Goal: Information Seeking & Learning: Find contact information

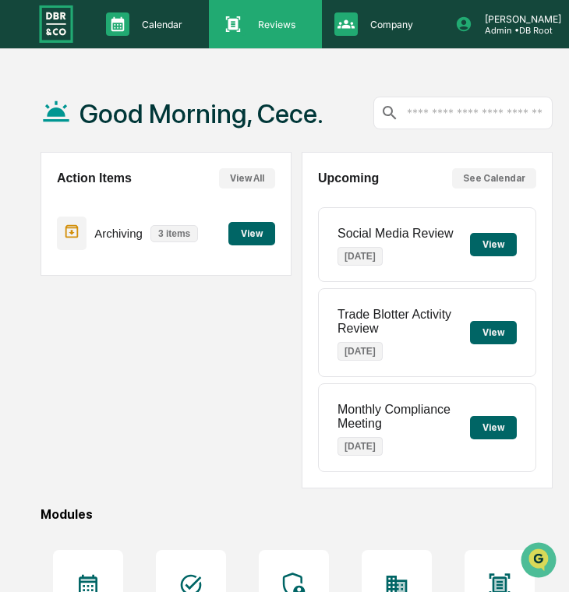
click at [311, 32] on div "Reviews Approval Management" at bounding box center [263, 23] width 97 height 23
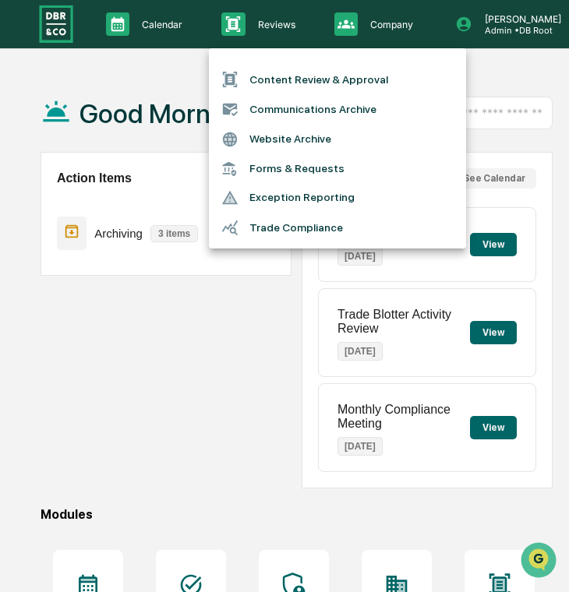
click at [343, 25] on div at bounding box center [284, 296] width 569 height 592
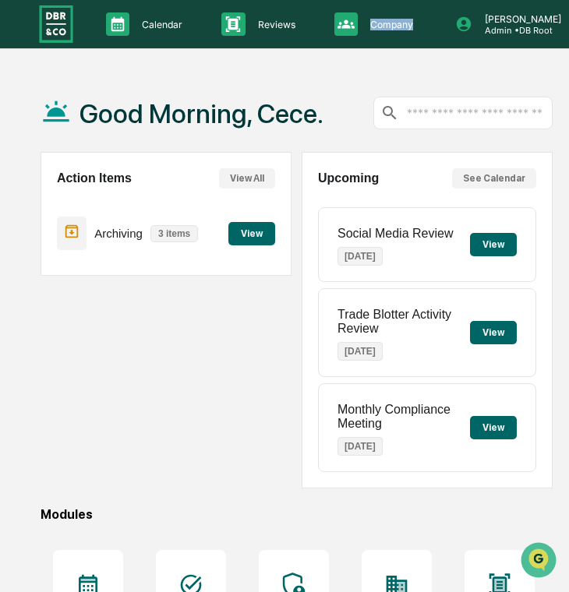
click at [363, 25] on p "Company" at bounding box center [388, 25] width 63 height 12
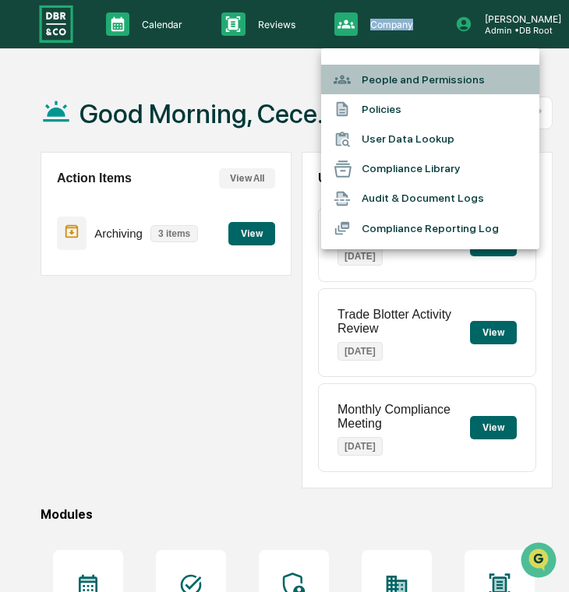
click at [349, 72] on icon at bounding box center [341, 79] width 17 height 17
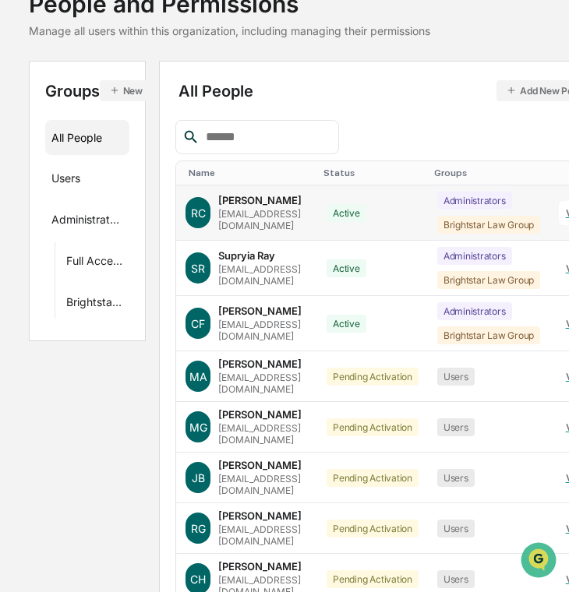
scroll to position [139, 0]
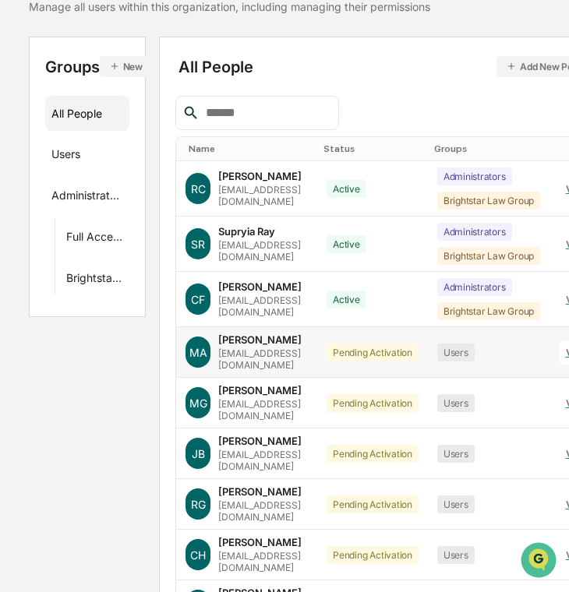
click at [274, 354] on div "[EMAIL_ADDRESS][DOMAIN_NAME]" at bounding box center [263, 358] width 90 height 23
copy div "[EMAIL_ADDRESS][DOMAIN_NAME]"
click at [252, 400] on div "[EMAIL_ADDRESS][DOMAIN_NAME]" at bounding box center [263, 409] width 90 height 23
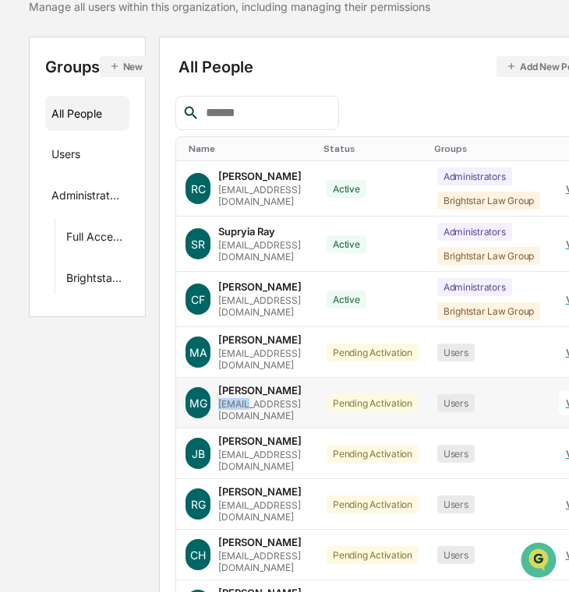
click at [252, 400] on div "[EMAIL_ADDRESS][DOMAIN_NAME]" at bounding box center [263, 409] width 90 height 23
copy div "[EMAIL_ADDRESS][DOMAIN_NAME]"
click at [281, 449] on div "[EMAIL_ADDRESS][DOMAIN_NAME]" at bounding box center [263, 460] width 90 height 23
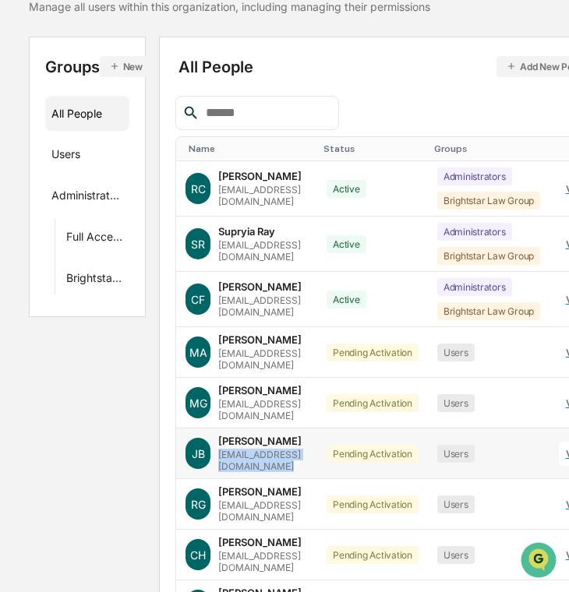
click at [281, 449] on div "[EMAIL_ADDRESS][DOMAIN_NAME]" at bounding box center [263, 460] width 90 height 23
copy div "[EMAIL_ADDRESS][DOMAIN_NAME]"
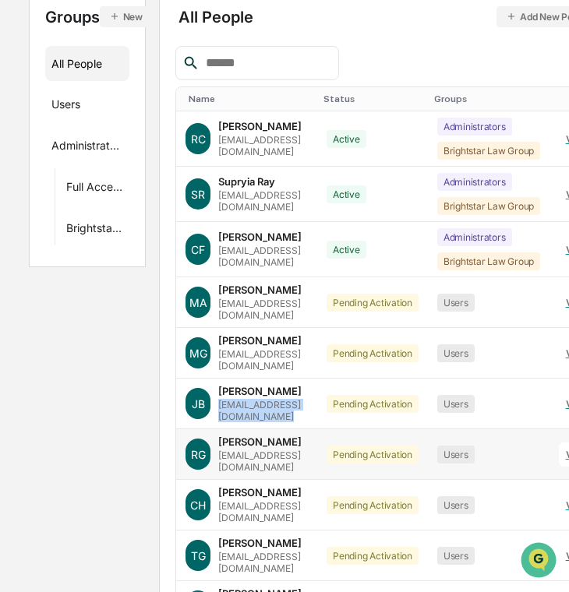
click at [271, 435] on div "[PERSON_NAME] [EMAIL_ADDRESS][DOMAIN_NAME]" at bounding box center [263, 453] width 90 height 37
click at [271, 449] on div "[EMAIL_ADDRESS][DOMAIN_NAME]" at bounding box center [263, 460] width 90 height 23
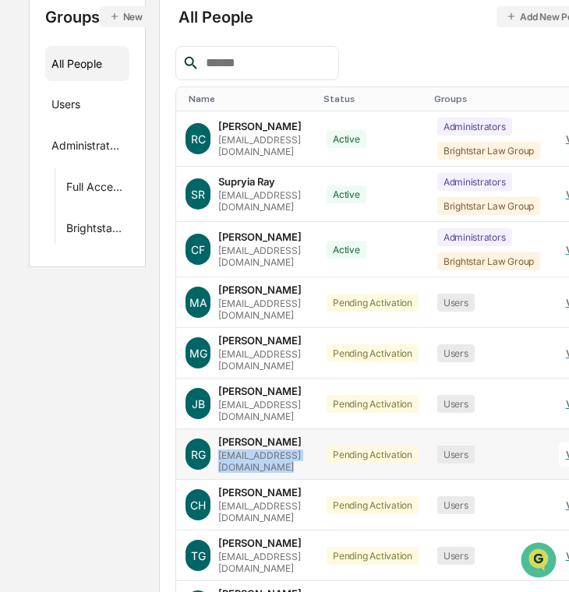
click at [271, 449] on div "[EMAIL_ADDRESS][DOMAIN_NAME]" at bounding box center [263, 460] width 90 height 23
copy div "[EMAIL_ADDRESS][DOMAIN_NAME]"
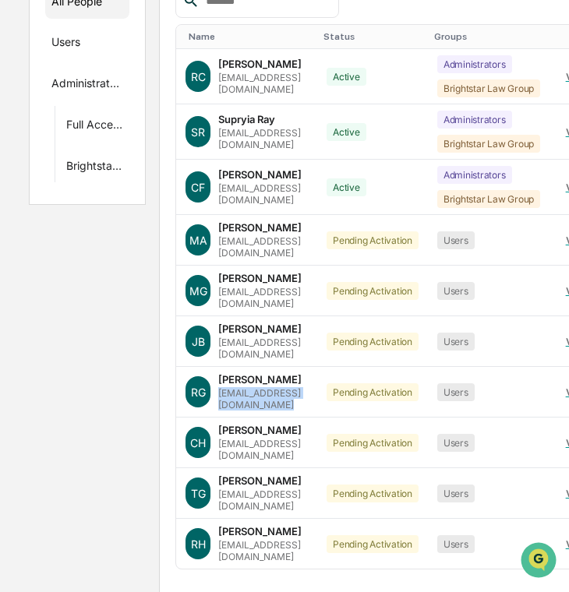
click at [279, 438] on div "[EMAIL_ADDRESS][DOMAIN_NAME]" at bounding box center [263, 449] width 90 height 23
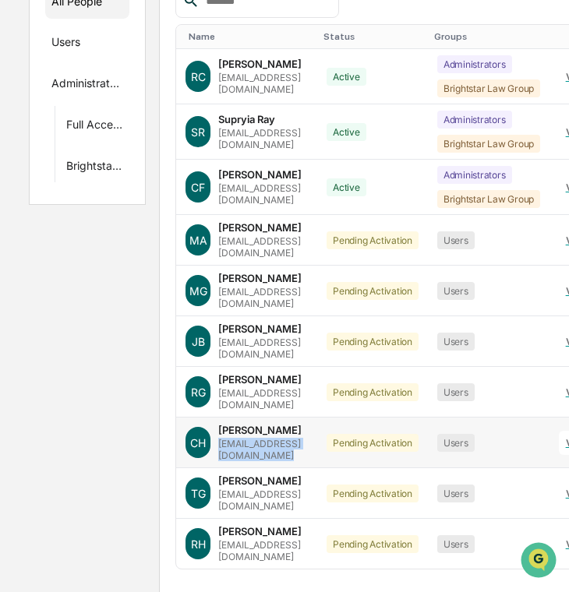
click at [279, 438] on div "[EMAIL_ADDRESS][DOMAIN_NAME]" at bounding box center [263, 449] width 90 height 23
copy div "[EMAIL_ADDRESS][DOMAIN_NAME]"
click at [296, 488] on div "[EMAIL_ADDRESS][DOMAIN_NAME]" at bounding box center [263, 499] width 90 height 23
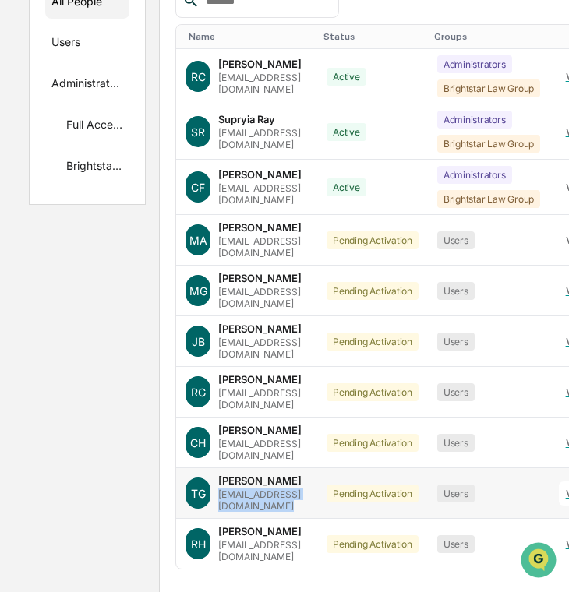
click at [296, 488] on div "[EMAIL_ADDRESS][DOMAIN_NAME]" at bounding box center [263, 499] width 90 height 23
copy div "[EMAIL_ADDRESS][DOMAIN_NAME]"
click at [280, 539] on div "[EMAIL_ADDRESS][DOMAIN_NAME]" at bounding box center [263, 550] width 90 height 23
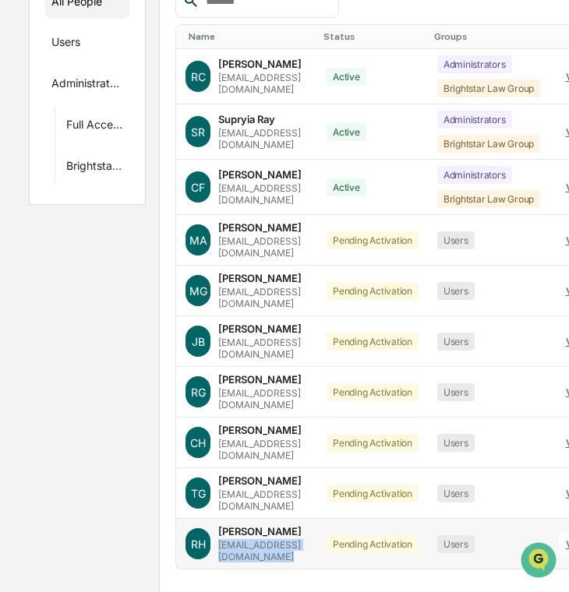
click at [280, 539] on div "[EMAIL_ADDRESS][DOMAIN_NAME]" at bounding box center [263, 550] width 90 height 23
copy div "[EMAIL_ADDRESS][DOMAIN_NAME]"
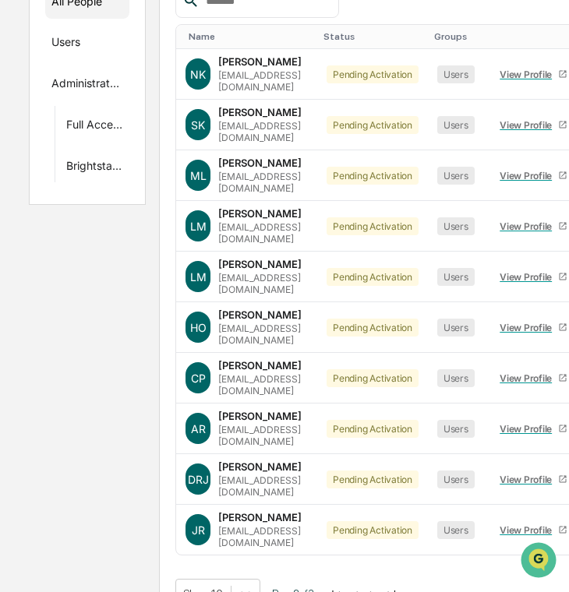
scroll to position [220, 0]
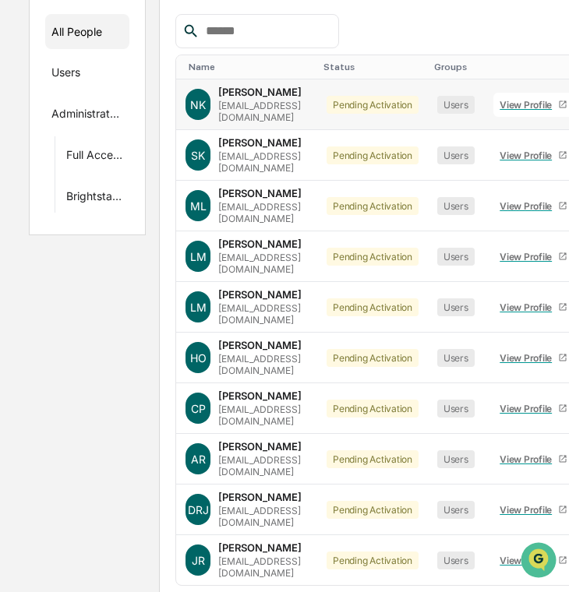
click at [273, 106] on div "[EMAIL_ADDRESS][DOMAIN_NAME]" at bounding box center [263, 111] width 90 height 23
copy div "[EMAIL_ADDRESS][DOMAIN_NAME]"
click at [282, 153] on div "[EMAIL_ADDRESS][DOMAIN_NAME]" at bounding box center [263, 161] width 90 height 23
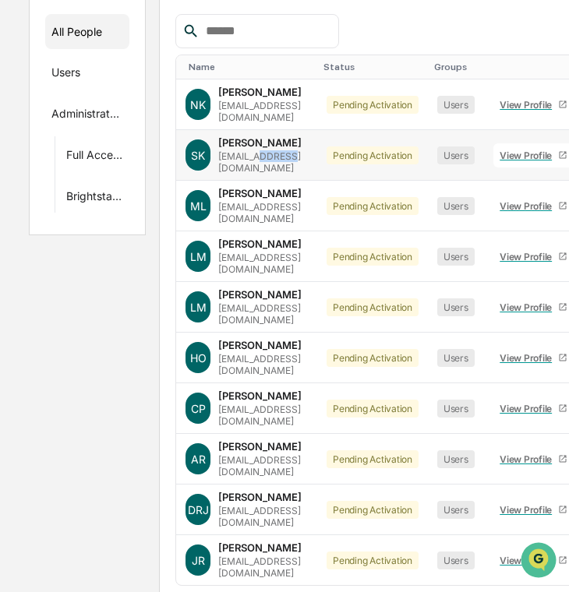
click at [282, 153] on div "[EMAIL_ADDRESS][DOMAIN_NAME]" at bounding box center [263, 161] width 90 height 23
copy div "[EMAIL_ADDRESS][DOMAIN_NAME]"
click at [282, 201] on div "[EMAIL_ADDRESS][DOMAIN_NAME]" at bounding box center [263, 212] width 90 height 23
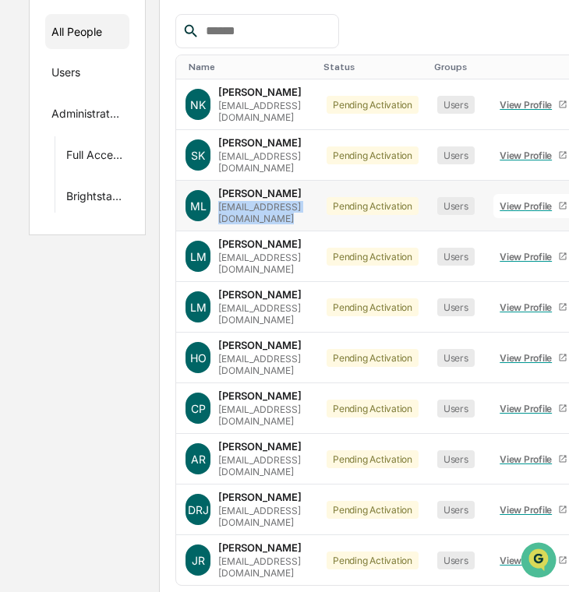
click at [282, 201] on div "[EMAIL_ADDRESS][DOMAIN_NAME]" at bounding box center [263, 212] width 90 height 23
copy div "[EMAIL_ADDRESS][DOMAIN_NAME]"
click at [261, 252] on div "[EMAIL_ADDRESS][DOMAIN_NAME]" at bounding box center [263, 263] width 90 height 23
click at [266, 252] on div "[EMAIL_ADDRESS][DOMAIN_NAME]" at bounding box center [263, 263] width 90 height 23
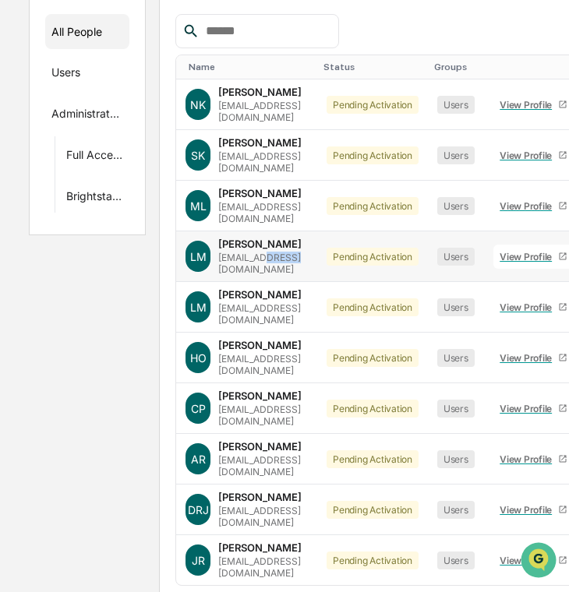
click at [266, 252] on div "[EMAIL_ADDRESS][DOMAIN_NAME]" at bounding box center [263, 263] width 90 height 23
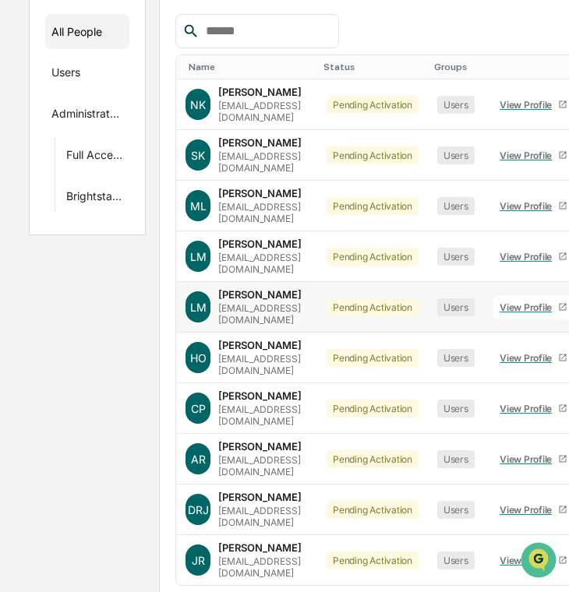
click at [238, 288] on div "[PERSON_NAME] [EMAIL_ADDRESS][DOMAIN_NAME]" at bounding box center [263, 306] width 90 height 37
click at [238, 302] on div "[EMAIL_ADDRESS][DOMAIN_NAME]" at bounding box center [263, 313] width 90 height 23
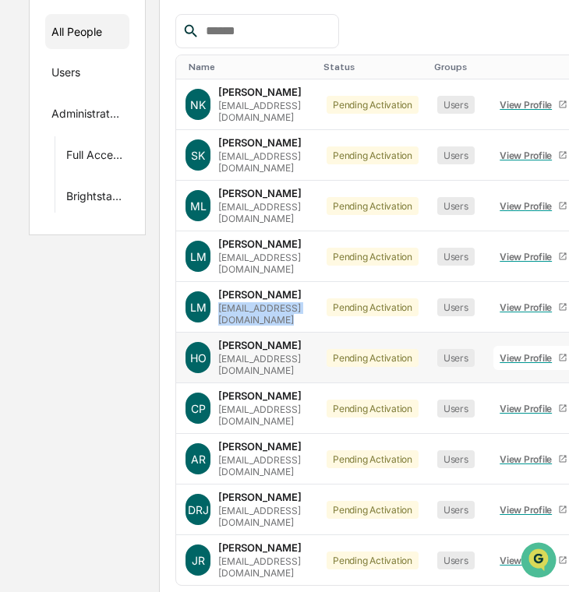
click at [271, 353] on div "[EMAIL_ADDRESS][DOMAIN_NAME]" at bounding box center [263, 364] width 90 height 23
click at [252, 403] on div "[EMAIL_ADDRESS][DOMAIN_NAME]" at bounding box center [263, 414] width 90 height 23
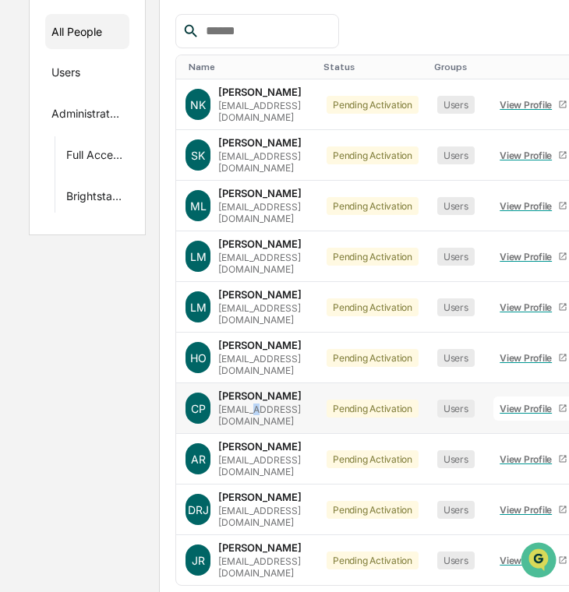
click at [252, 403] on div "[EMAIL_ADDRESS][DOMAIN_NAME]" at bounding box center [263, 414] width 90 height 23
click at [271, 454] on div "[EMAIL_ADDRESS][DOMAIN_NAME]" at bounding box center [263, 465] width 90 height 23
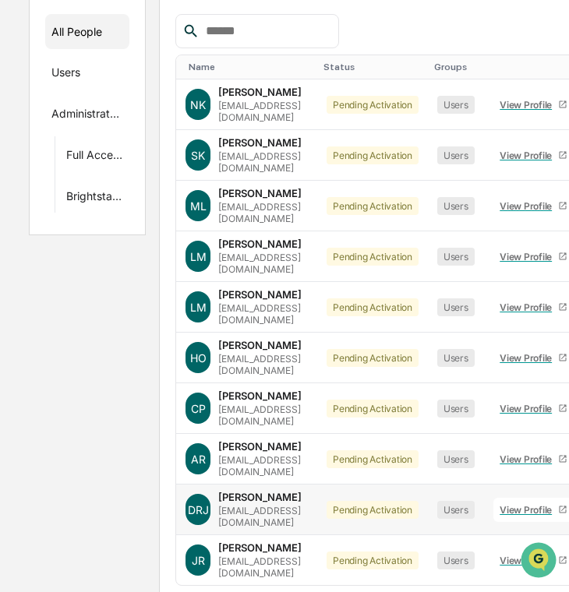
click at [287, 505] on div "[EMAIL_ADDRESS][DOMAIN_NAME]" at bounding box center [263, 516] width 90 height 23
click at [234, 555] on div "[EMAIL_ADDRESS][DOMAIN_NAME]" at bounding box center [263, 566] width 90 height 23
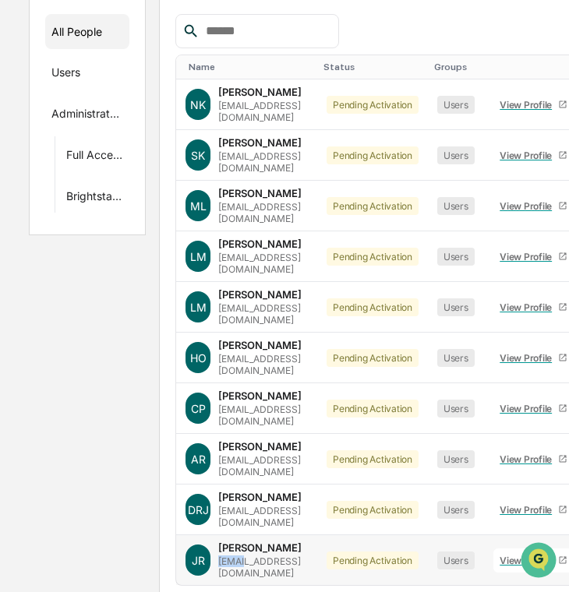
click at [234, 555] on div "[EMAIL_ADDRESS][DOMAIN_NAME]" at bounding box center [263, 566] width 90 height 23
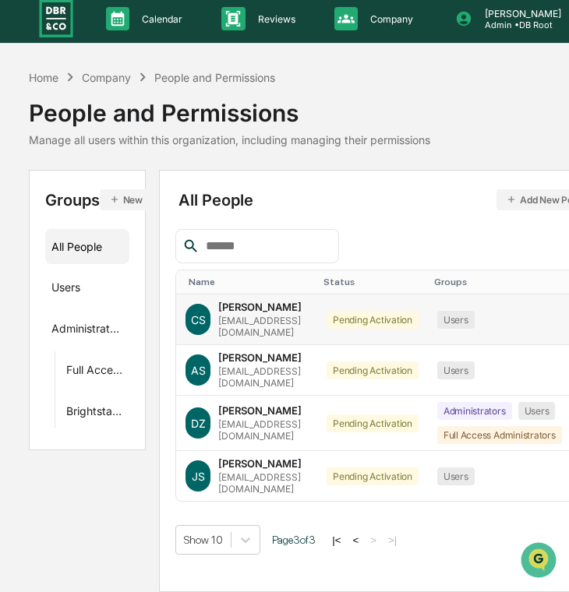
click at [266, 326] on div "[EMAIL_ADDRESS][DOMAIN_NAME]" at bounding box center [263, 326] width 90 height 23
click at [277, 360] on div "[PERSON_NAME] [EMAIL_ADDRESS][DOMAIN_NAME]" at bounding box center [263, 369] width 90 height 37
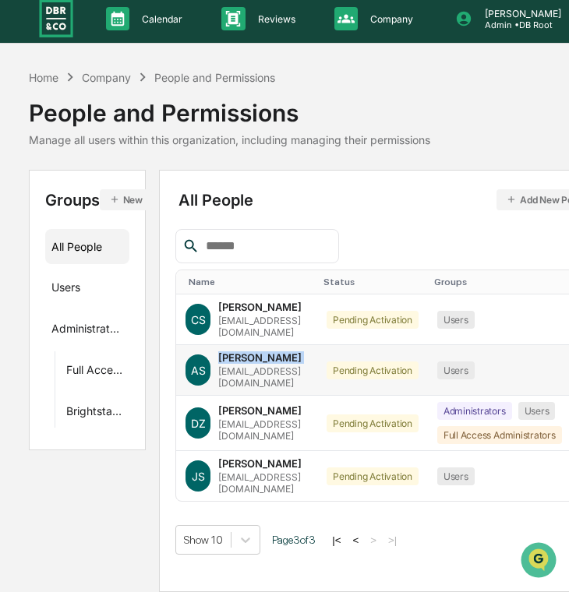
click at [277, 360] on div "[PERSON_NAME] [EMAIL_ADDRESS][DOMAIN_NAME]" at bounding box center [263, 369] width 90 height 37
click at [275, 365] on div "[EMAIL_ADDRESS][DOMAIN_NAME]" at bounding box center [263, 376] width 90 height 23
click at [265, 418] on div "[EMAIL_ADDRESS][DOMAIN_NAME]" at bounding box center [263, 429] width 90 height 23
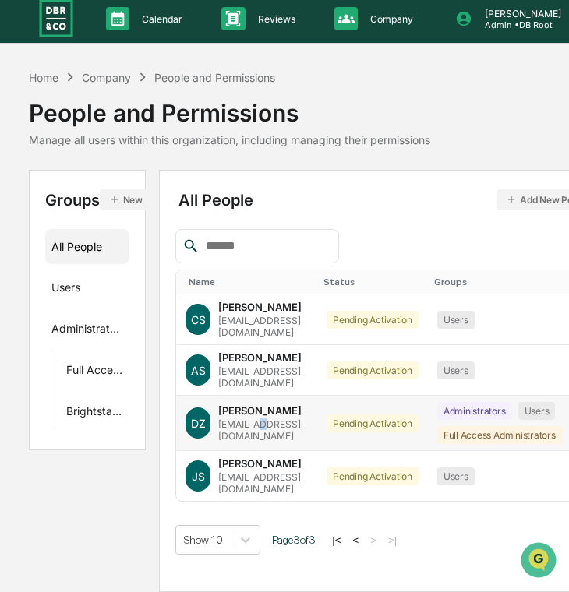
click at [265, 418] on div "[EMAIL_ADDRESS][DOMAIN_NAME]" at bounding box center [263, 429] width 90 height 23
click at [269, 471] on div "[EMAIL_ADDRESS][DOMAIN_NAME]" at bounding box center [263, 482] width 90 height 23
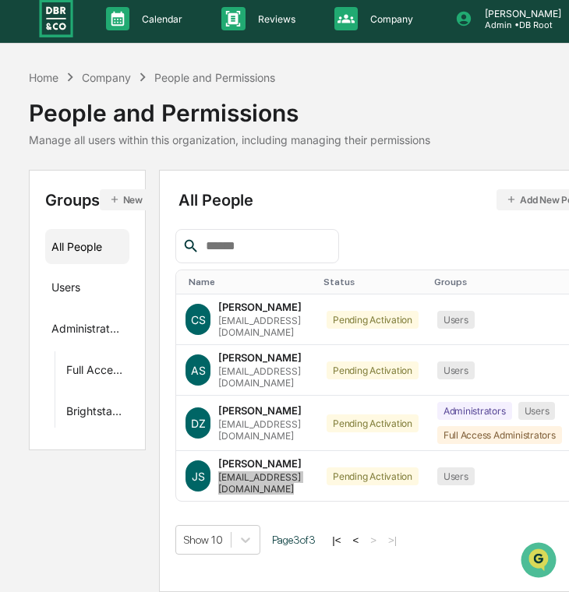
scroll to position [0, 0]
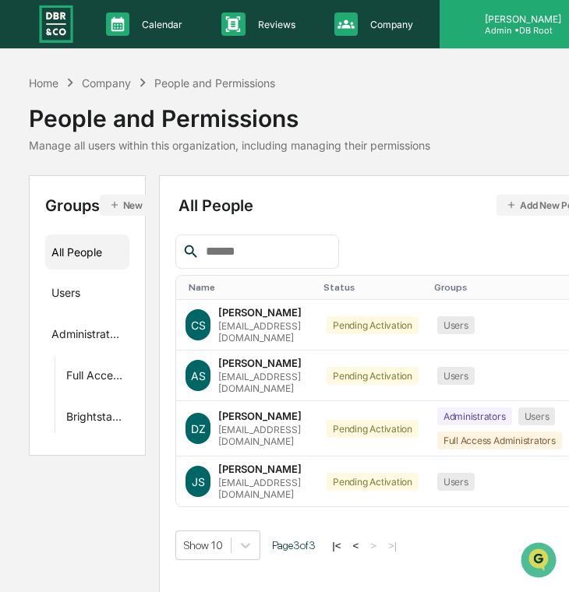
click at [521, 39] on div "[PERSON_NAME] Admin • DB Root" at bounding box center [531, 24] width 185 height 48
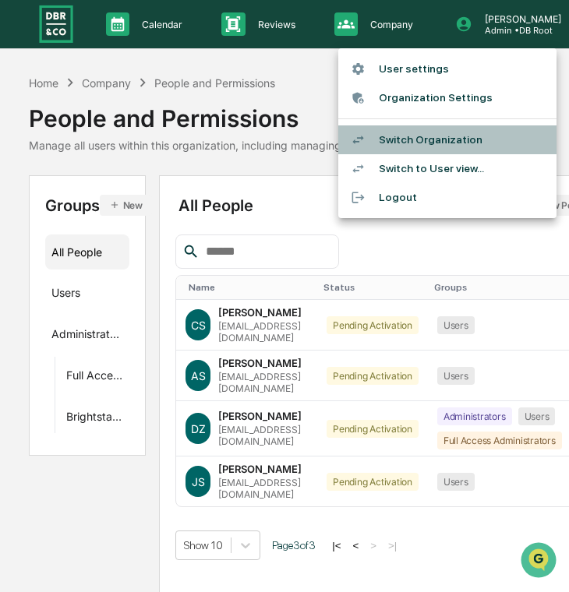
click at [463, 143] on li "Switch Organization" at bounding box center [447, 139] width 218 height 29
